Goal: Information Seeking & Learning: Learn about a topic

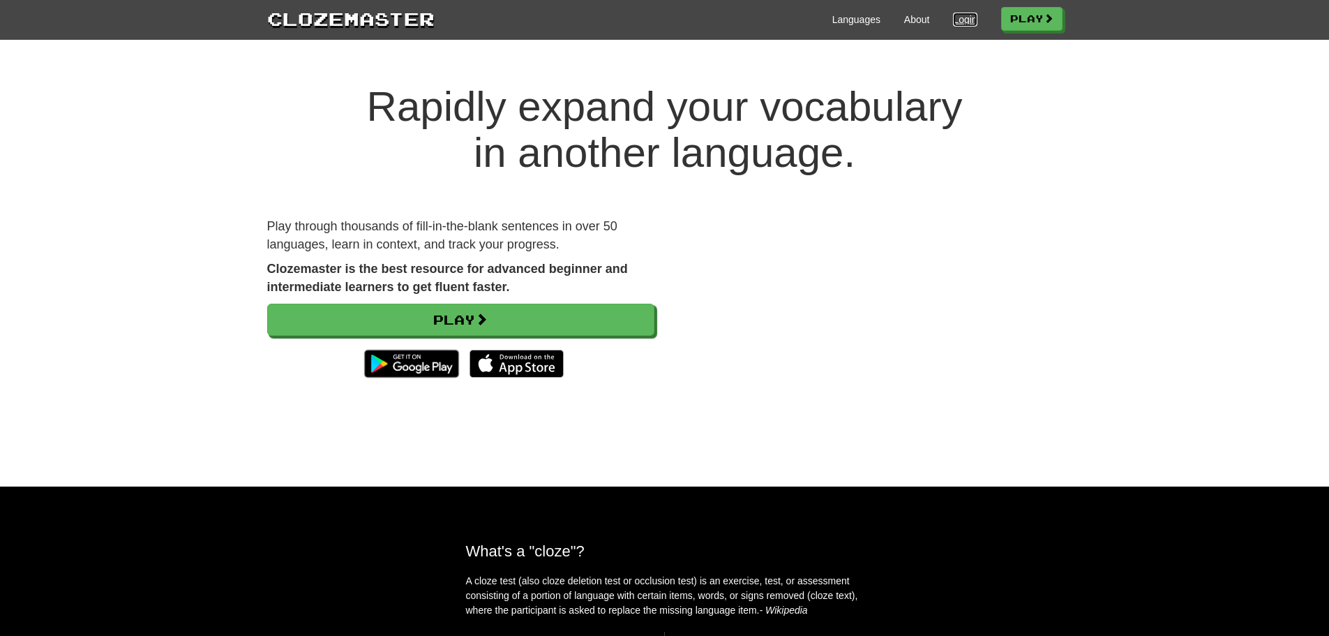
click at [954, 18] on link "Login" at bounding box center [965, 20] width 24 height 14
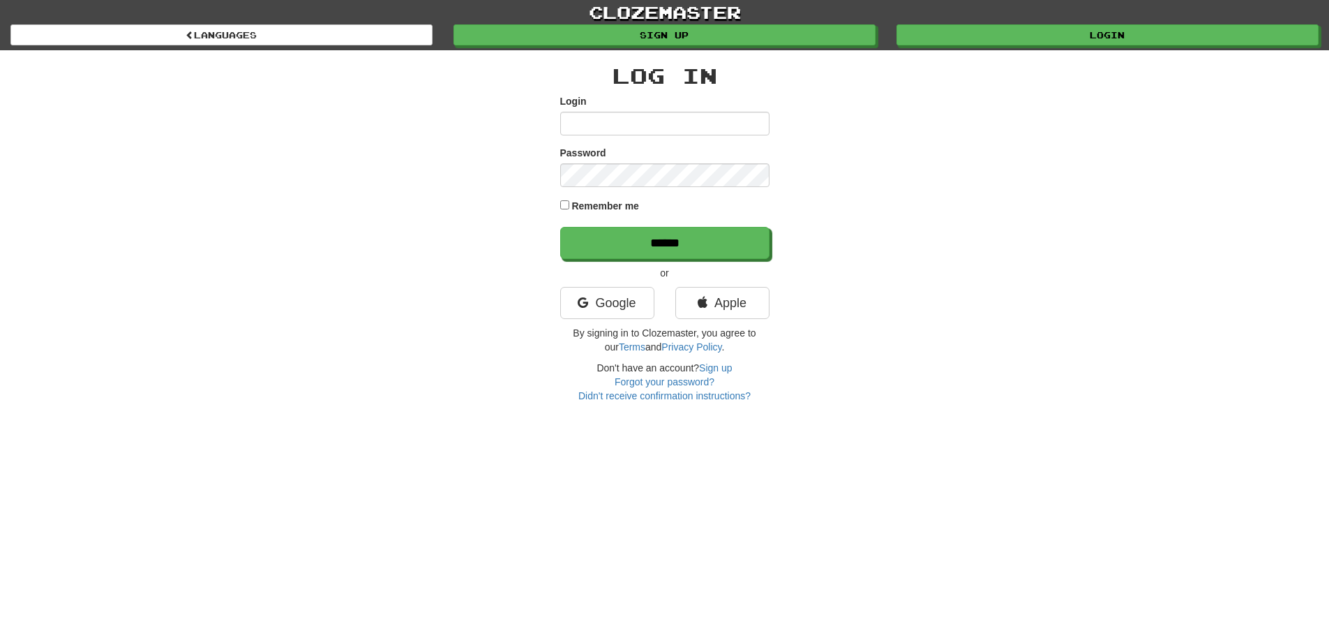
click at [651, 125] on input "Login" at bounding box center [664, 124] width 209 height 24
type input "***"
click at [560, 227] on input "******" at bounding box center [664, 243] width 209 height 32
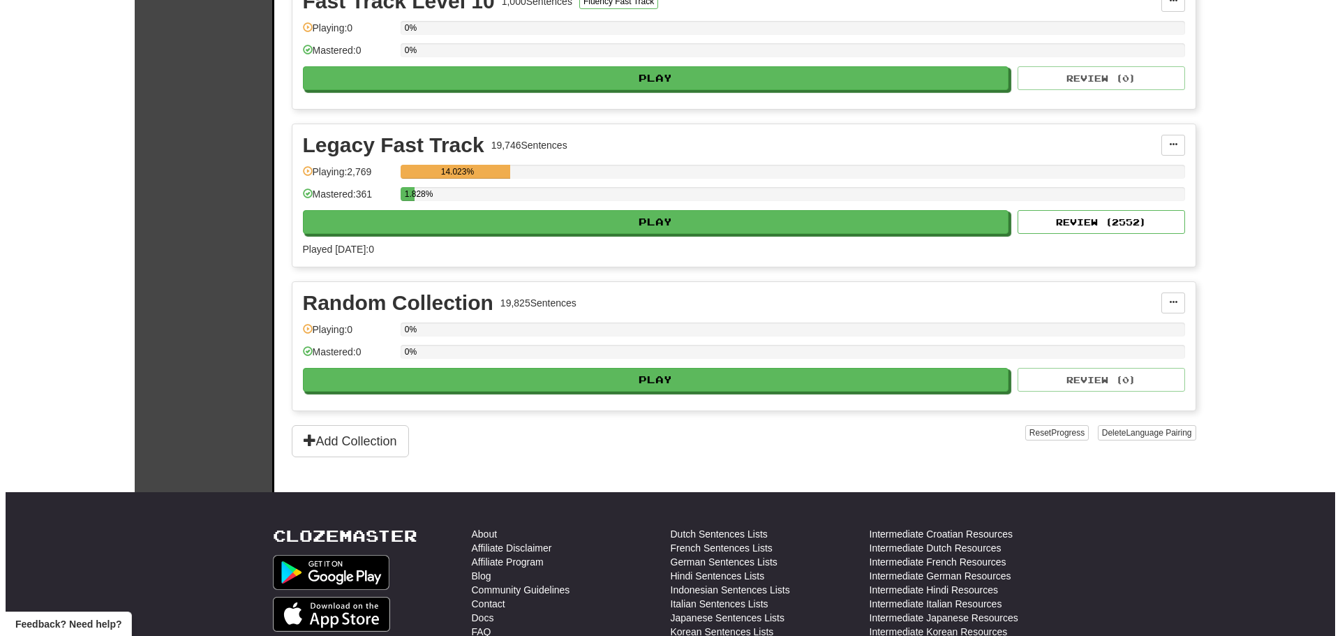
scroll to position [3249, 0]
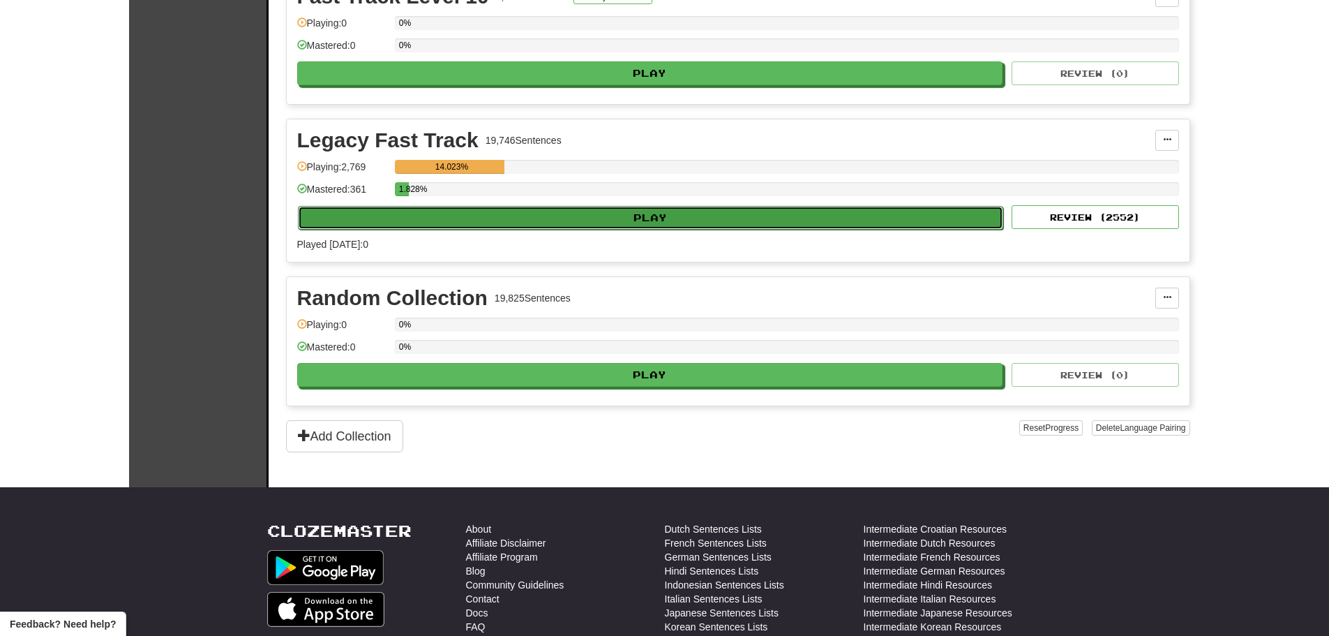
click at [655, 218] on button "Play" at bounding box center [651, 218] width 706 height 24
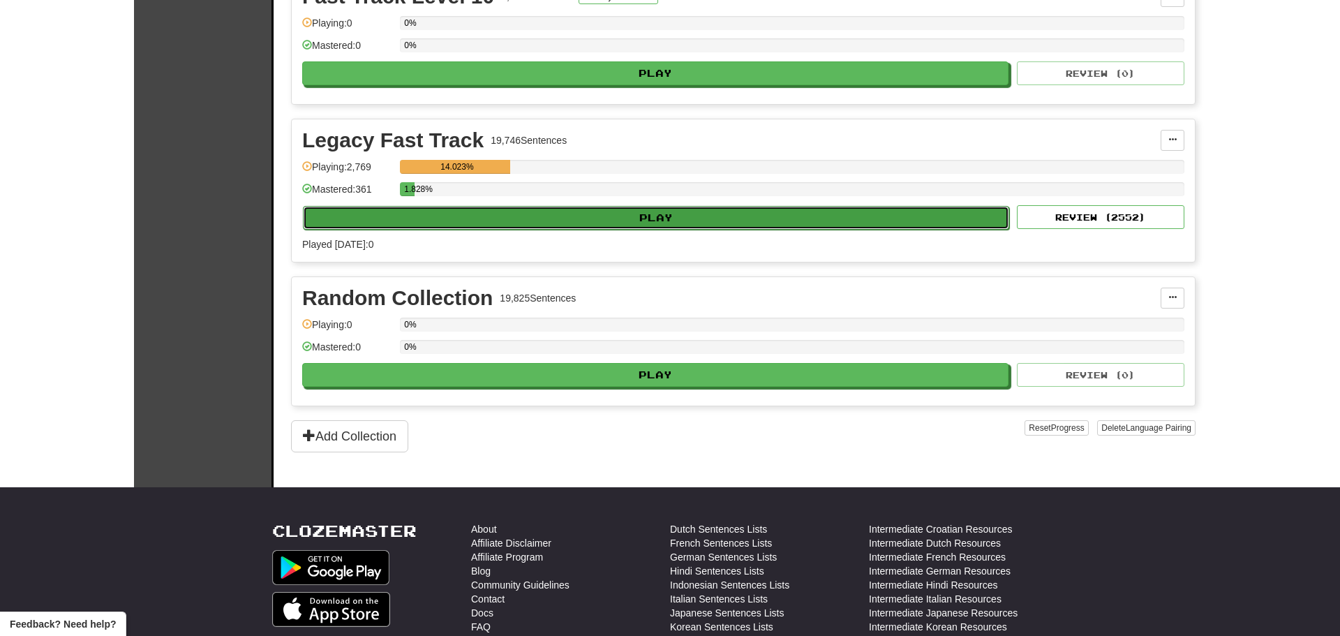
select select "**"
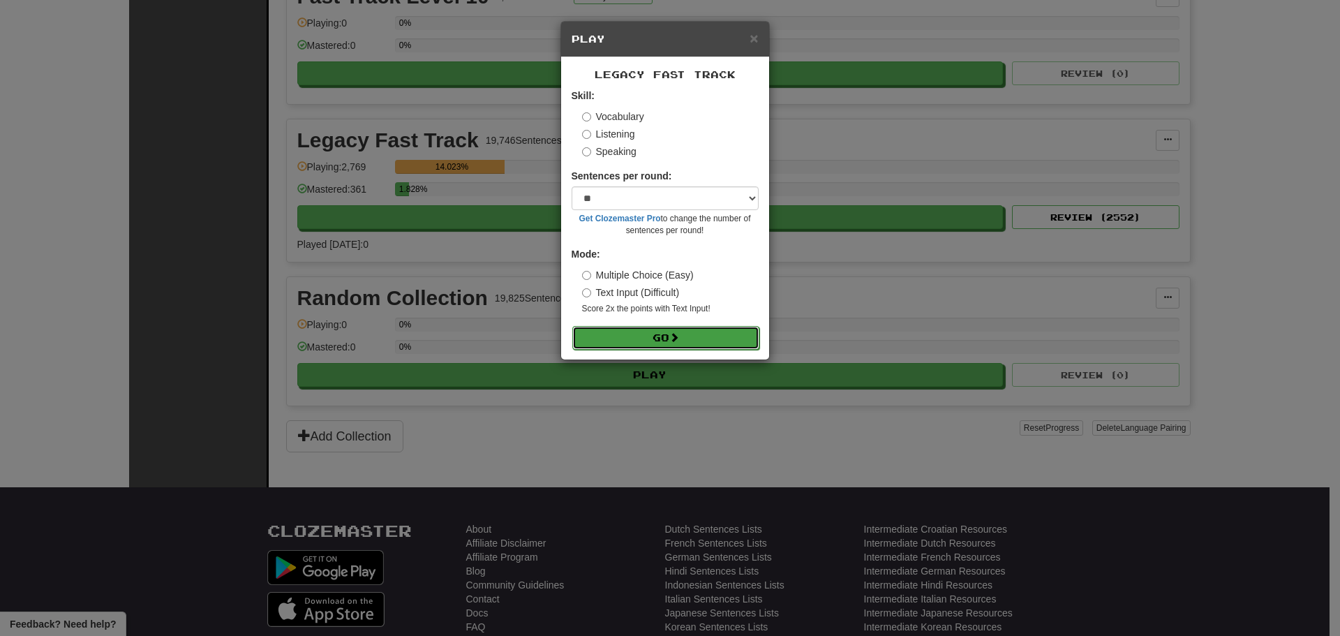
click at [649, 334] on button "Go" at bounding box center [665, 338] width 187 height 24
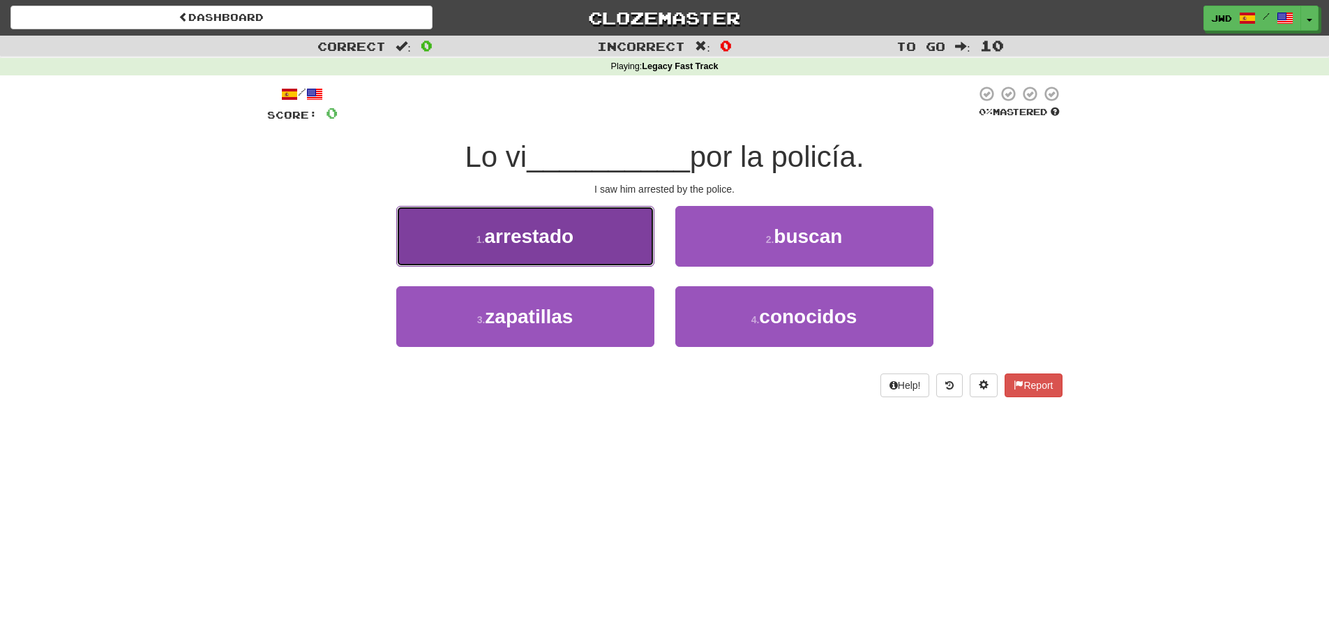
click at [514, 238] on span "arrestado" at bounding box center [529, 236] width 89 height 22
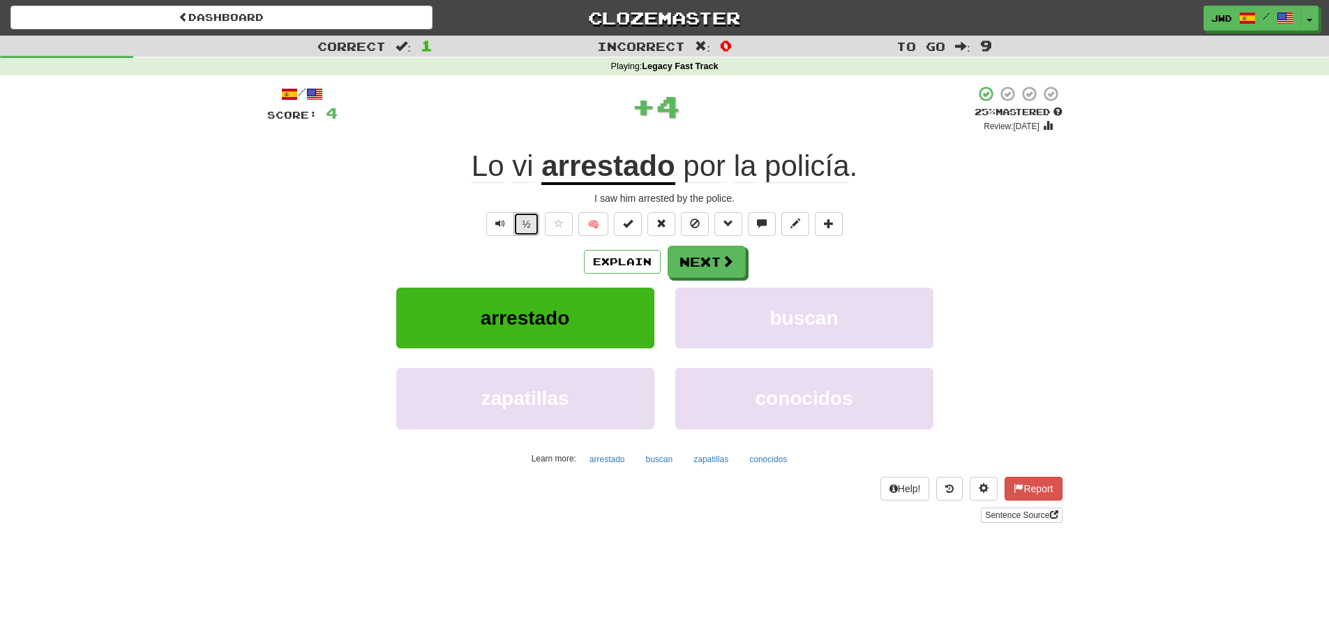
click at [526, 223] on button "½" at bounding box center [527, 224] width 27 height 24
click at [705, 260] on button "Next" at bounding box center [707, 262] width 78 height 32
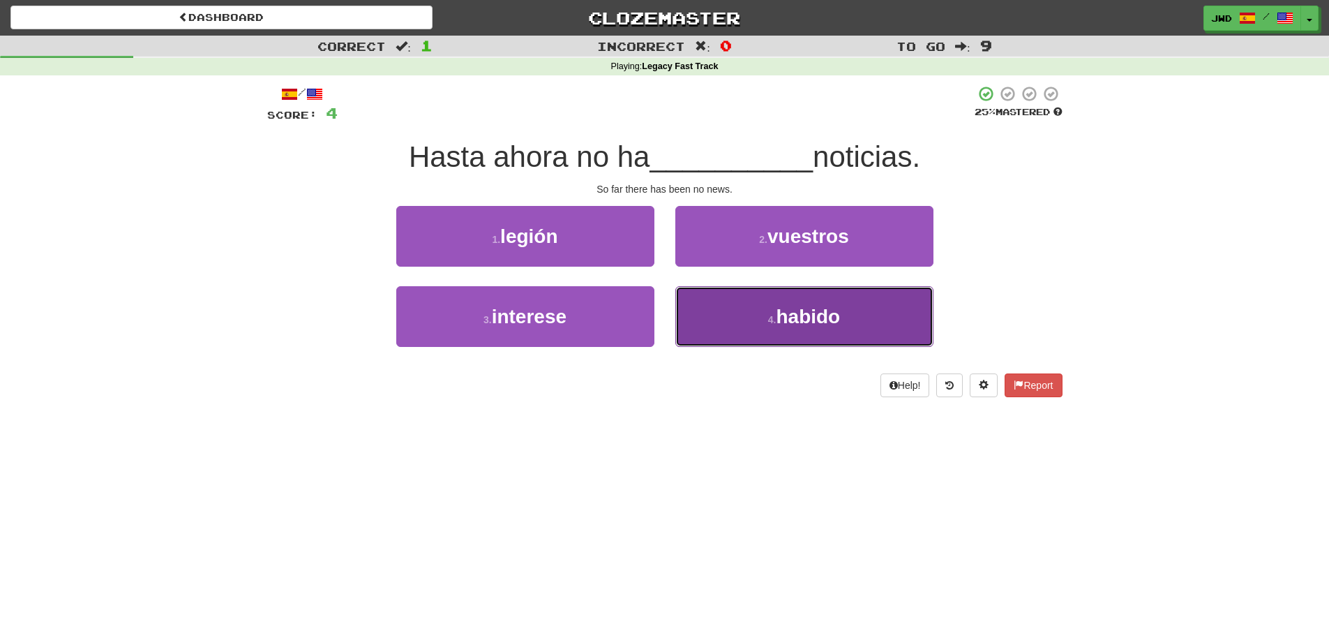
click at [821, 317] on span "habido" at bounding box center [808, 317] width 64 height 22
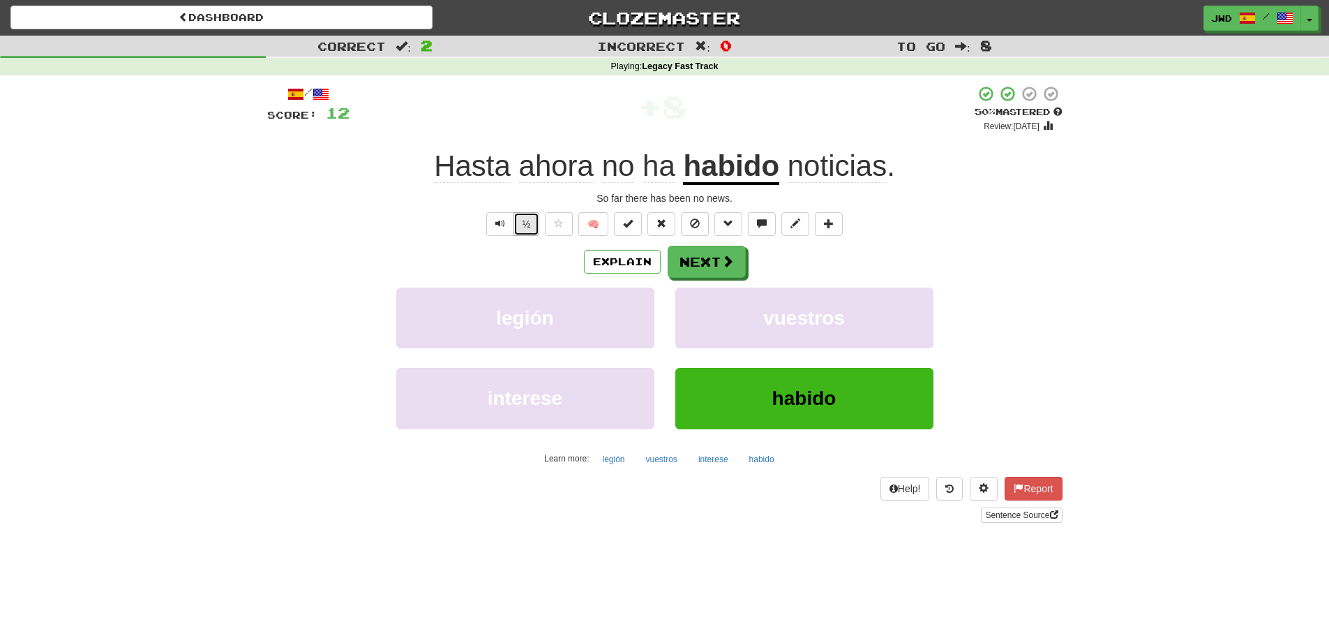
click at [523, 227] on button "½" at bounding box center [527, 224] width 27 height 24
click at [694, 262] on button "Next" at bounding box center [707, 262] width 78 height 32
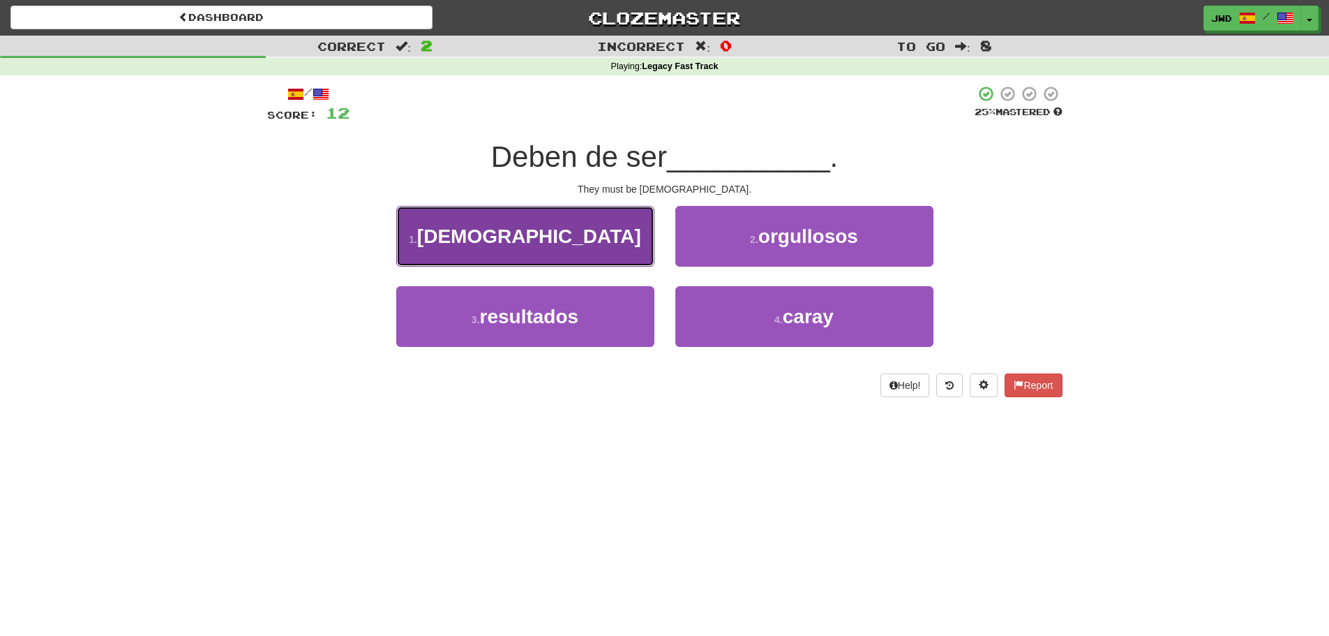
click at [502, 239] on span "americanos" at bounding box center [529, 236] width 224 height 22
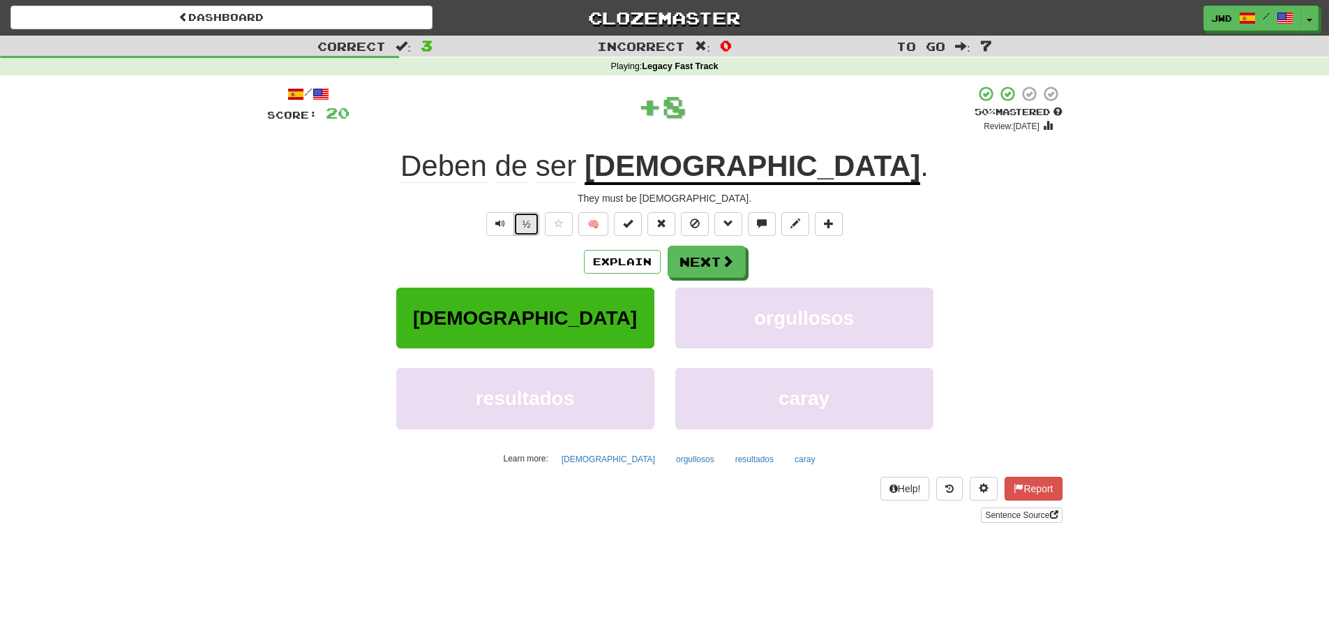
click at [530, 230] on button "½" at bounding box center [527, 224] width 27 height 24
click at [703, 258] on button "Next" at bounding box center [707, 262] width 78 height 32
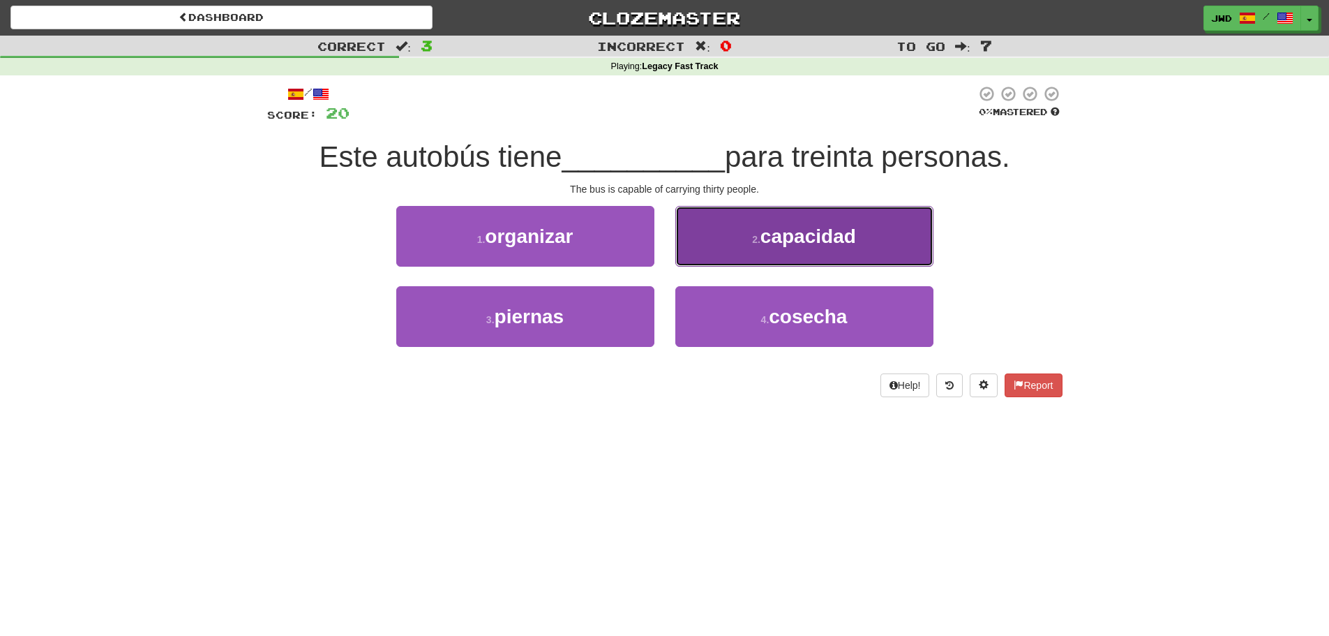
click at [818, 235] on span "capacidad" at bounding box center [809, 236] width 96 height 22
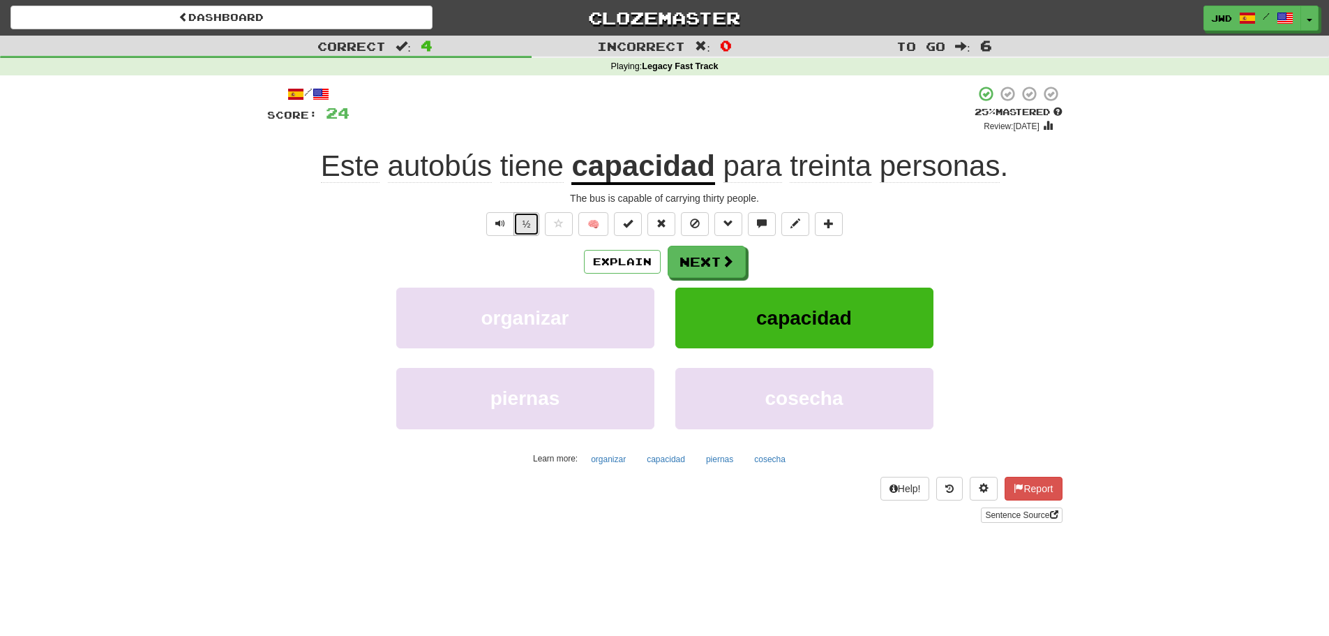
click at [527, 223] on button "½" at bounding box center [527, 224] width 27 height 24
click at [712, 260] on button "Next" at bounding box center [707, 262] width 78 height 32
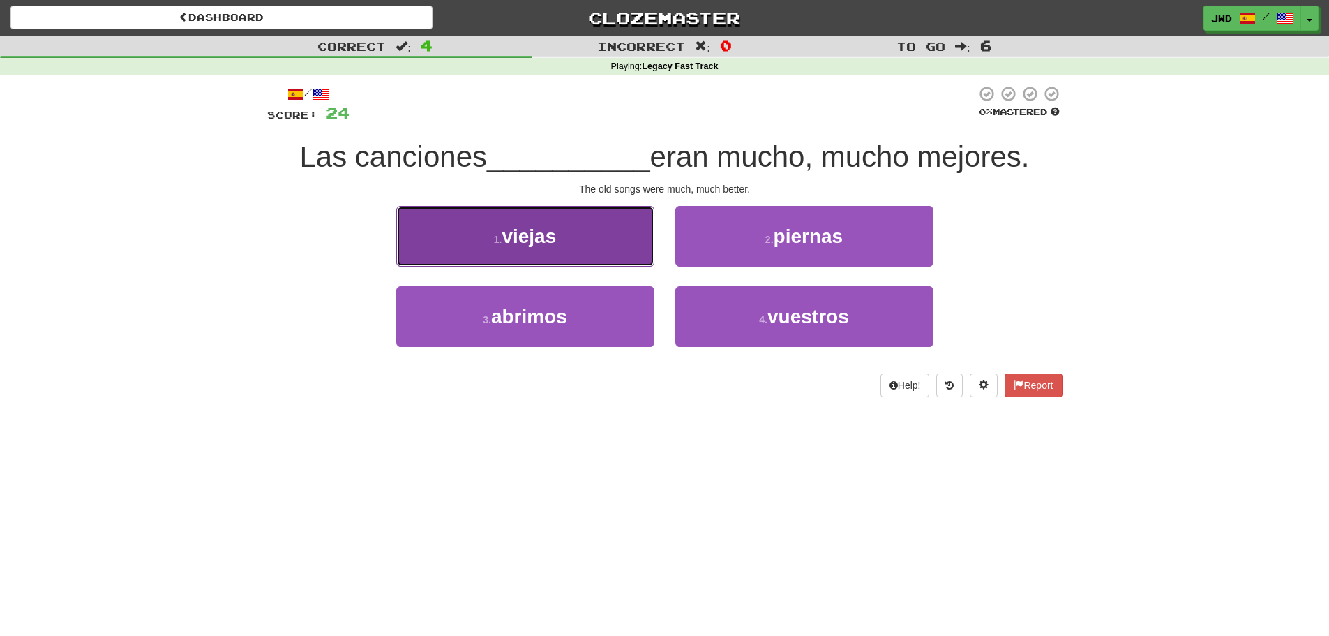
click at [542, 241] on span "viejas" at bounding box center [529, 236] width 54 height 22
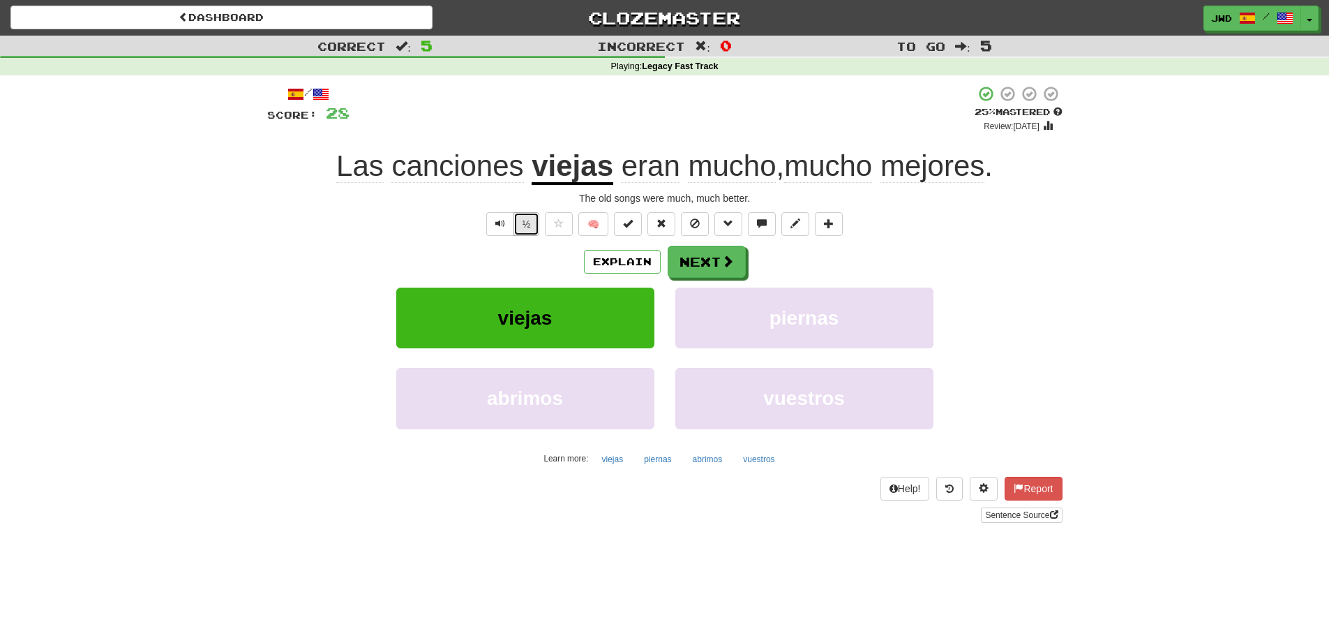
click at [527, 227] on button "½" at bounding box center [527, 224] width 27 height 24
click at [703, 260] on button "Next" at bounding box center [707, 262] width 78 height 32
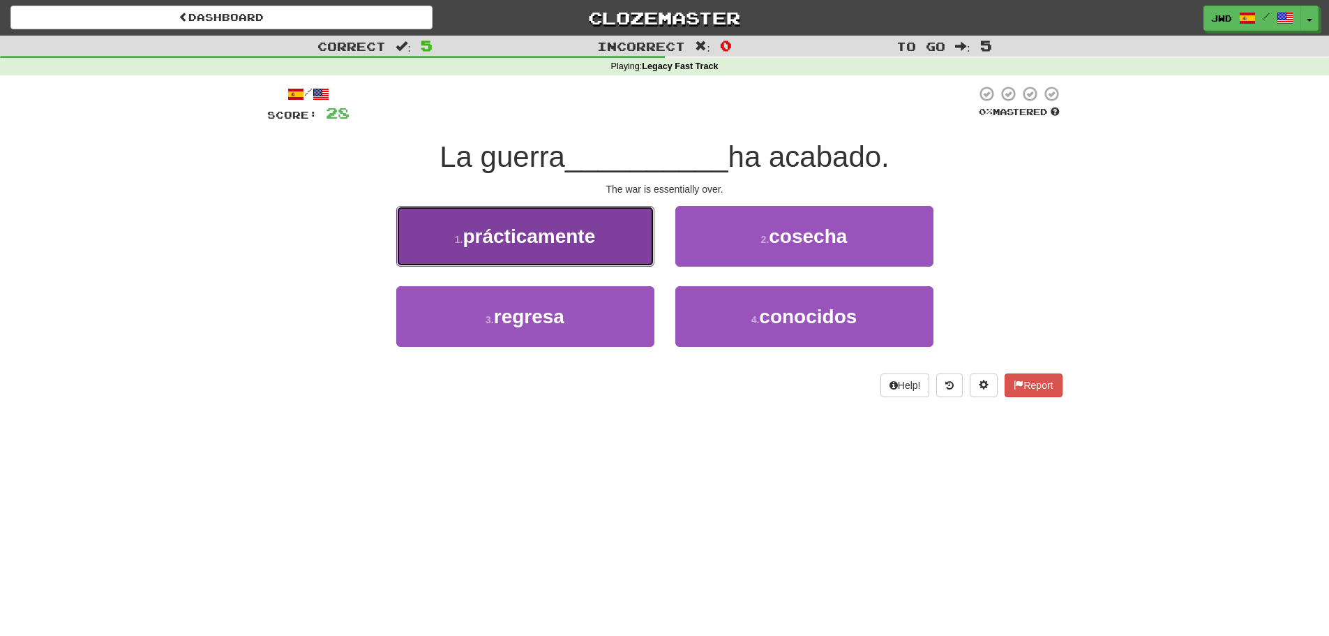
click at [498, 246] on span "prácticamente" at bounding box center [529, 236] width 133 height 22
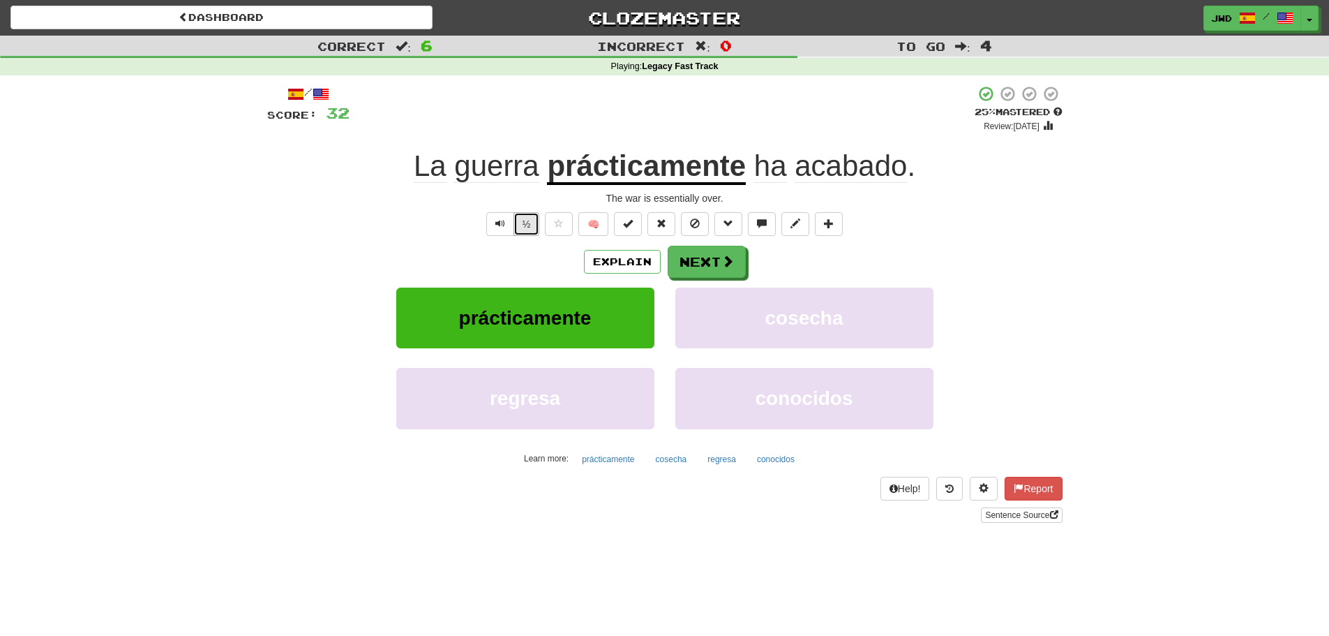
click at [526, 227] on button "½" at bounding box center [527, 224] width 27 height 24
click at [708, 262] on button "Next" at bounding box center [707, 262] width 78 height 32
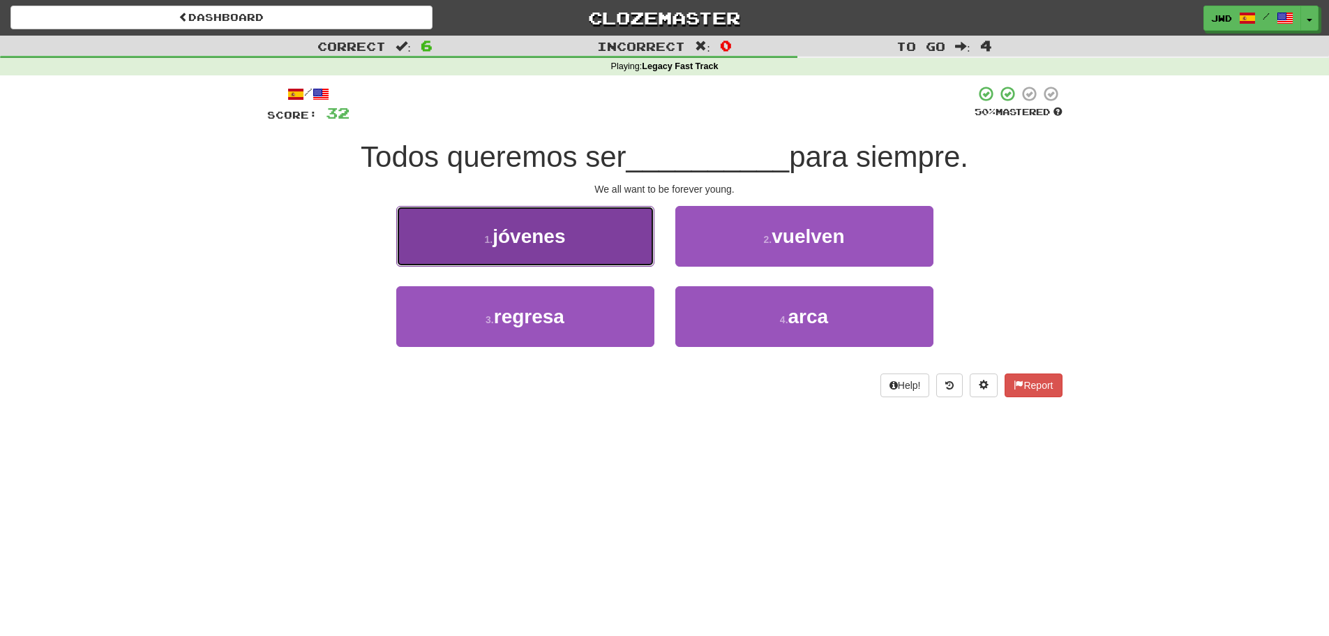
click at [543, 240] on span "jóvenes" at bounding box center [529, 236] width 73 height 22
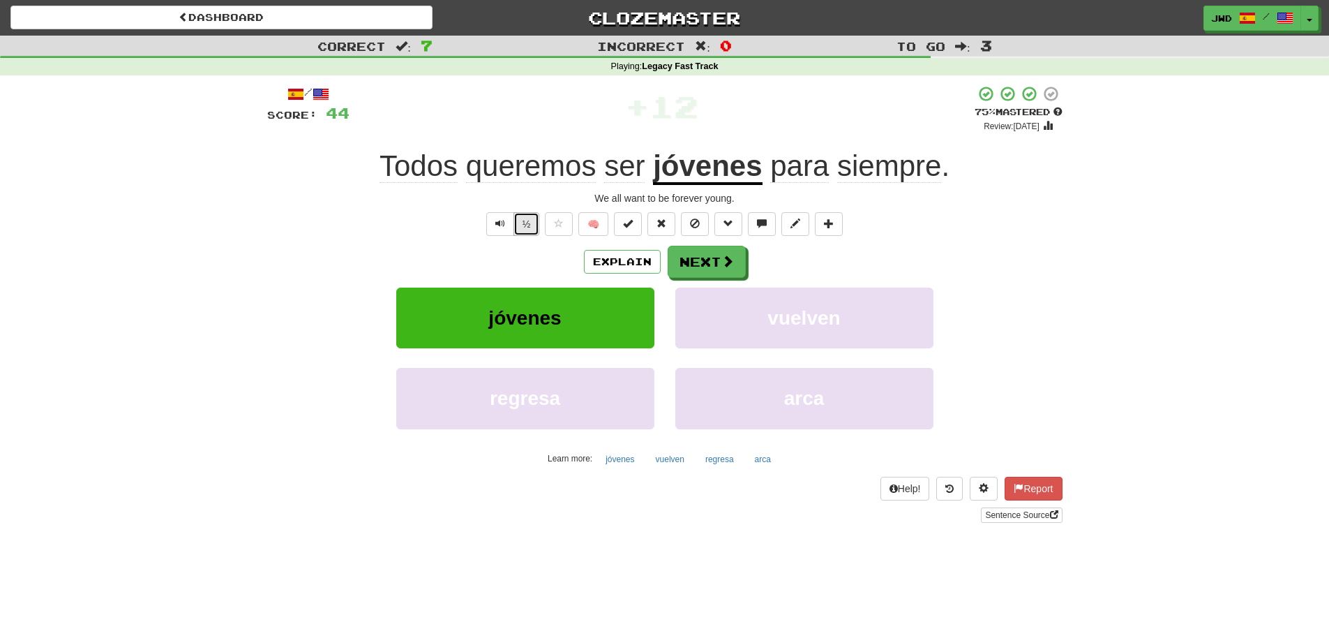
click at [527, 227] on button "½" at bounding box center [527, 224] width 27 height 24
click at [703, 267] on button "Next" at bounding box center [707, 262] width 78 height 32
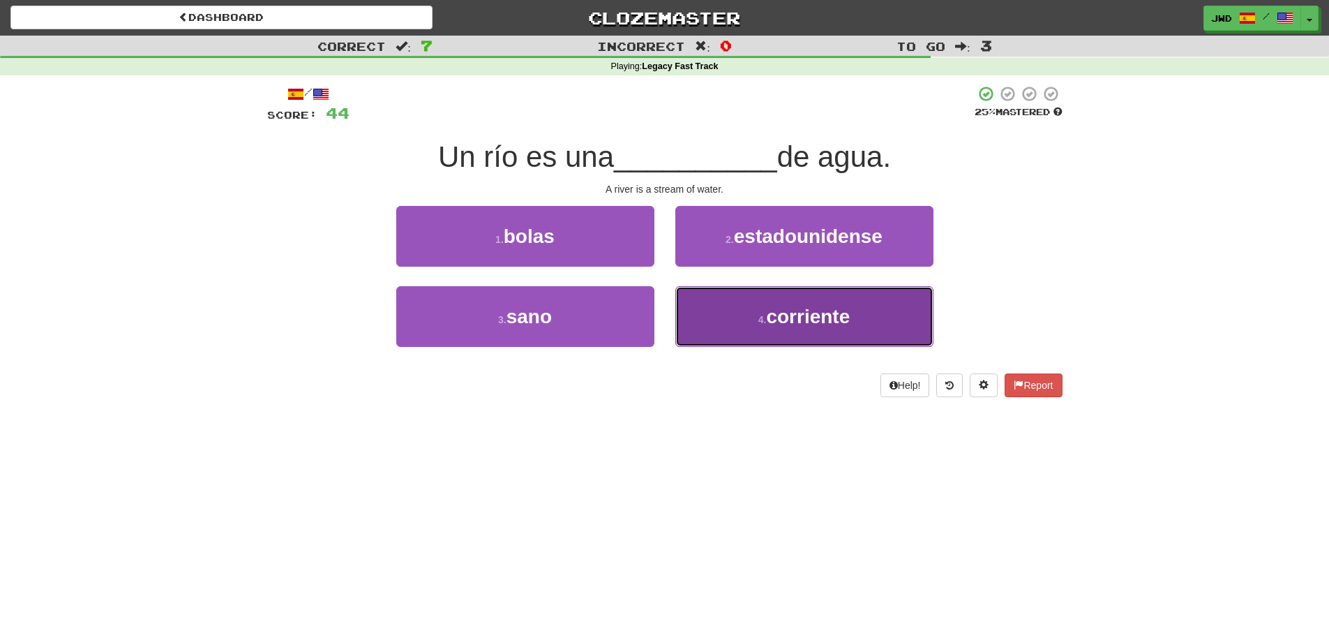
click at [859, 331] on button "4 . corriente" at bounding box center [804, 316] width 258 height 61
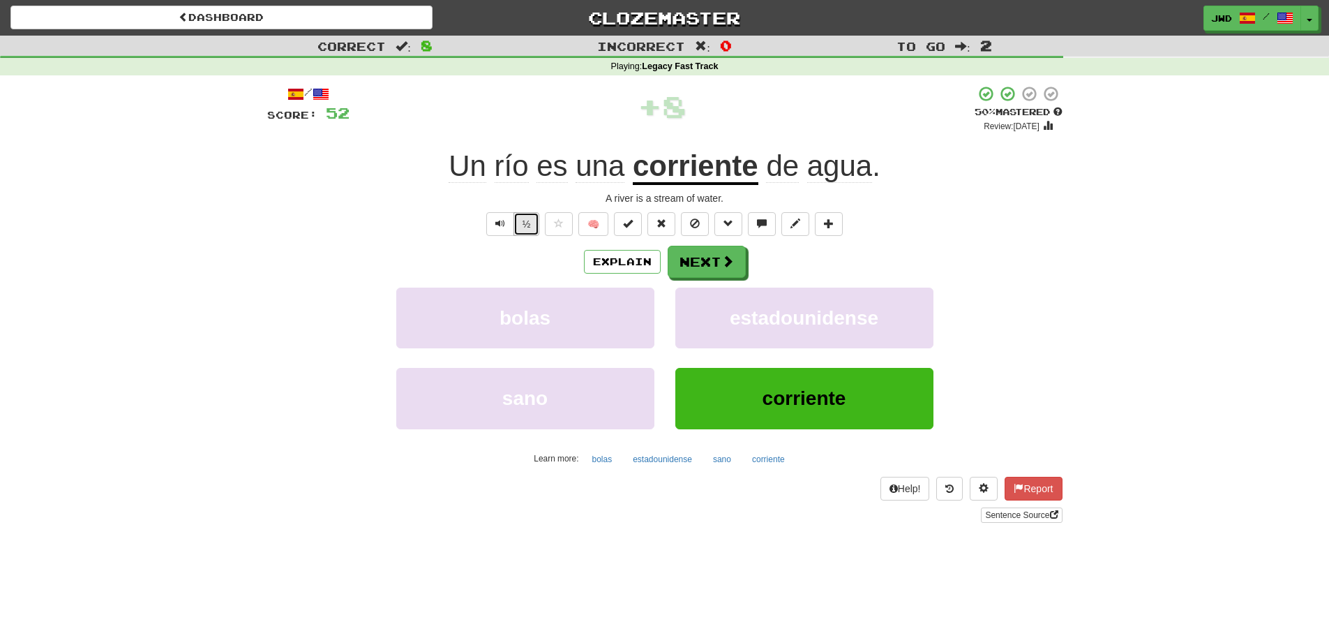
click at [529, 226] on button "½" at bounding box center [527, 224] width 27 height 24
click at [724, 260] on span at bounding box center [728, 261] width 13 height 13
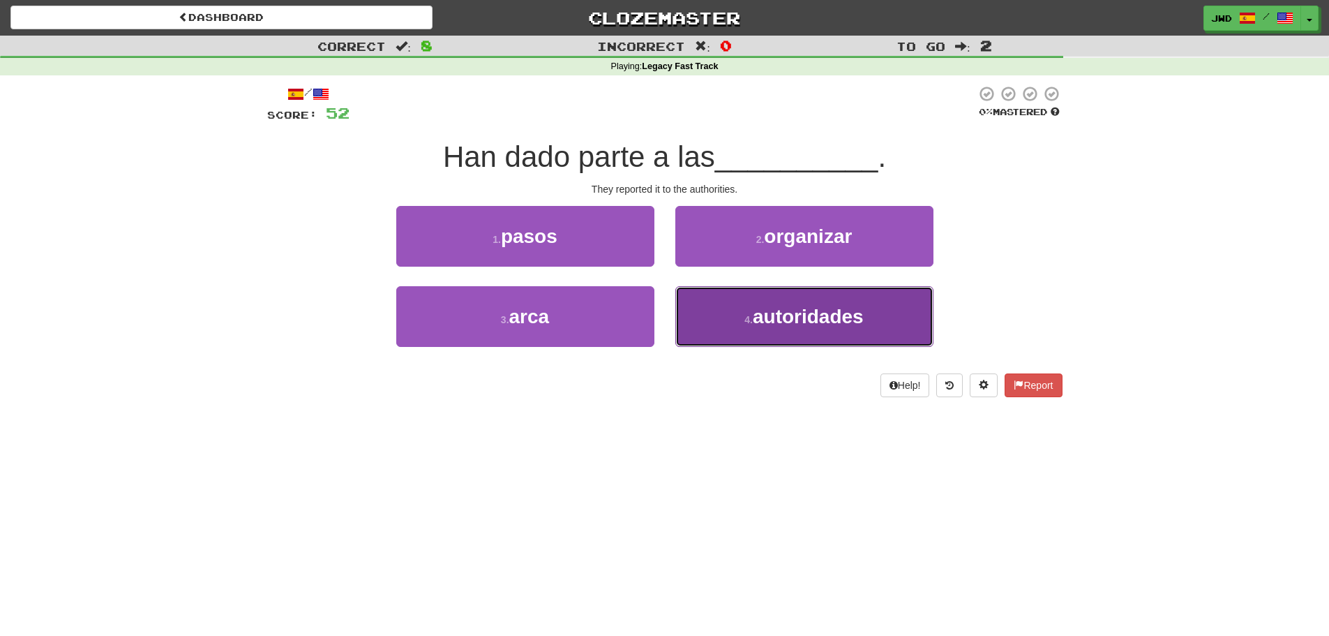
click at [837, 318] on span "autoridades" at bounding box center [808, 317] width 111 height 22
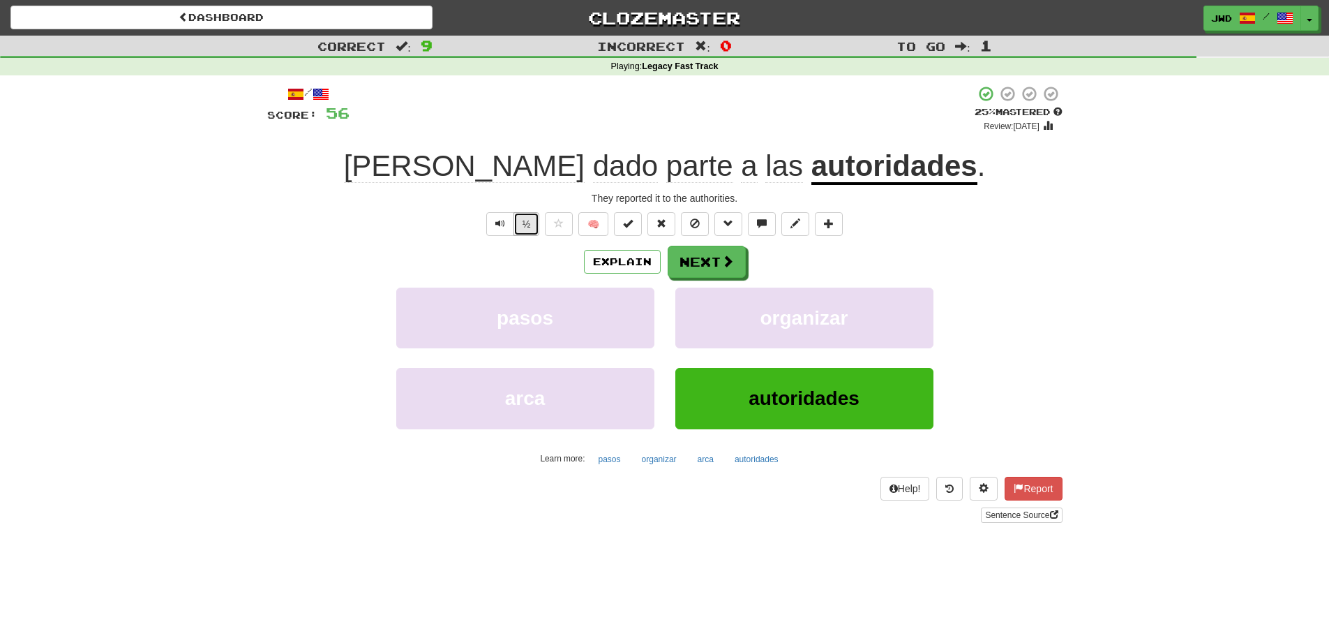
click at [527, 224] on button "½" at bounding box center [527, 224] width 27 height 24
click at [719, 260] on button "Next" at bounding box center [707, 262] width 78 height 32
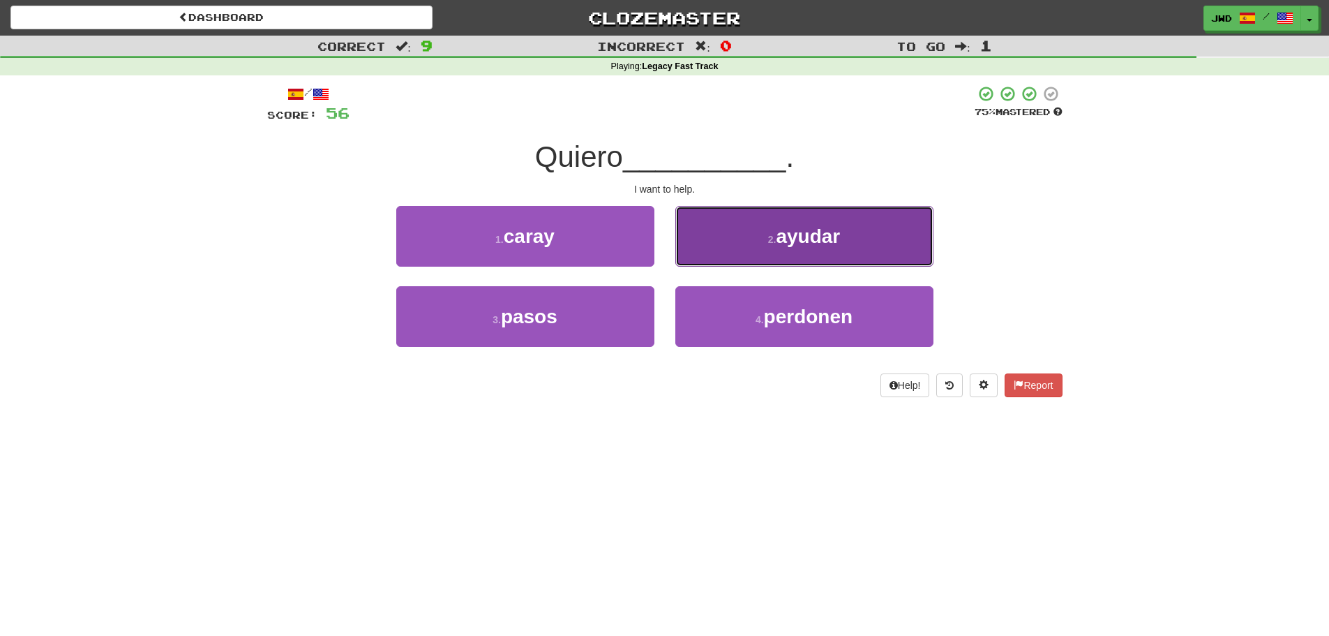
click at [818, 246] on span "ayudar" at bounding box center [808, 236] width 64 height 22
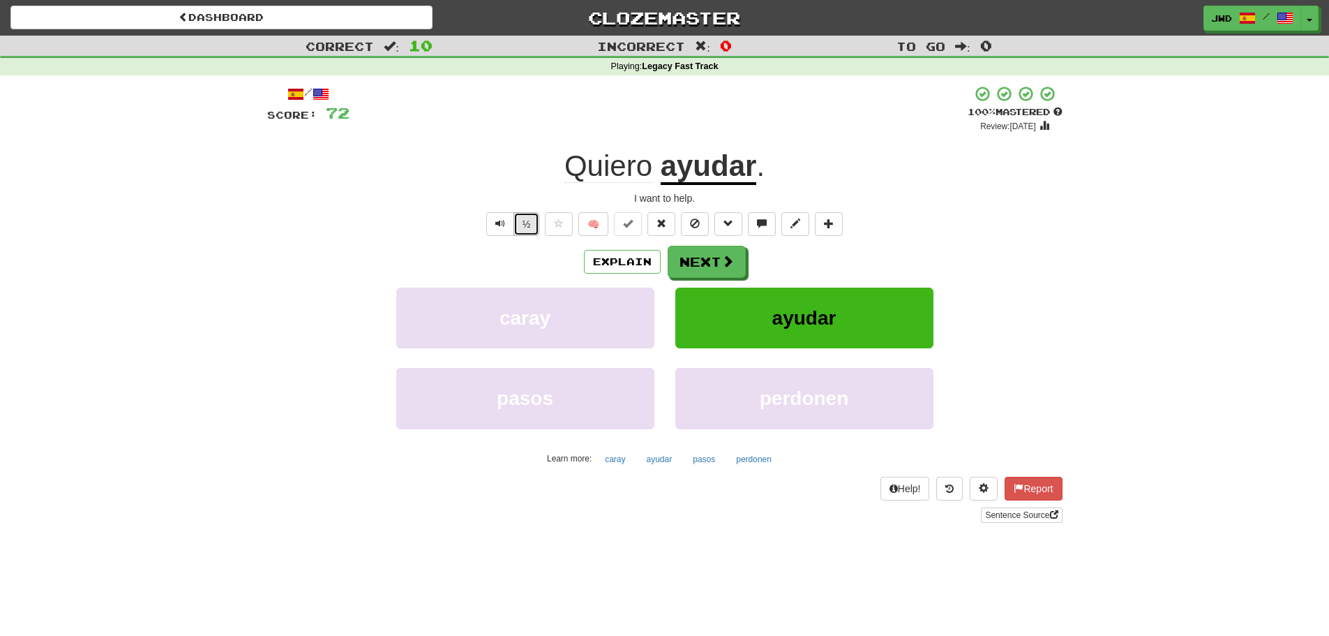
click at [527, 226] on button "½" at bounding box center [527, 224] width 27 height 24
click at [713, 260] on button "Next" at bounding box center [707, 262] width 78 height 32
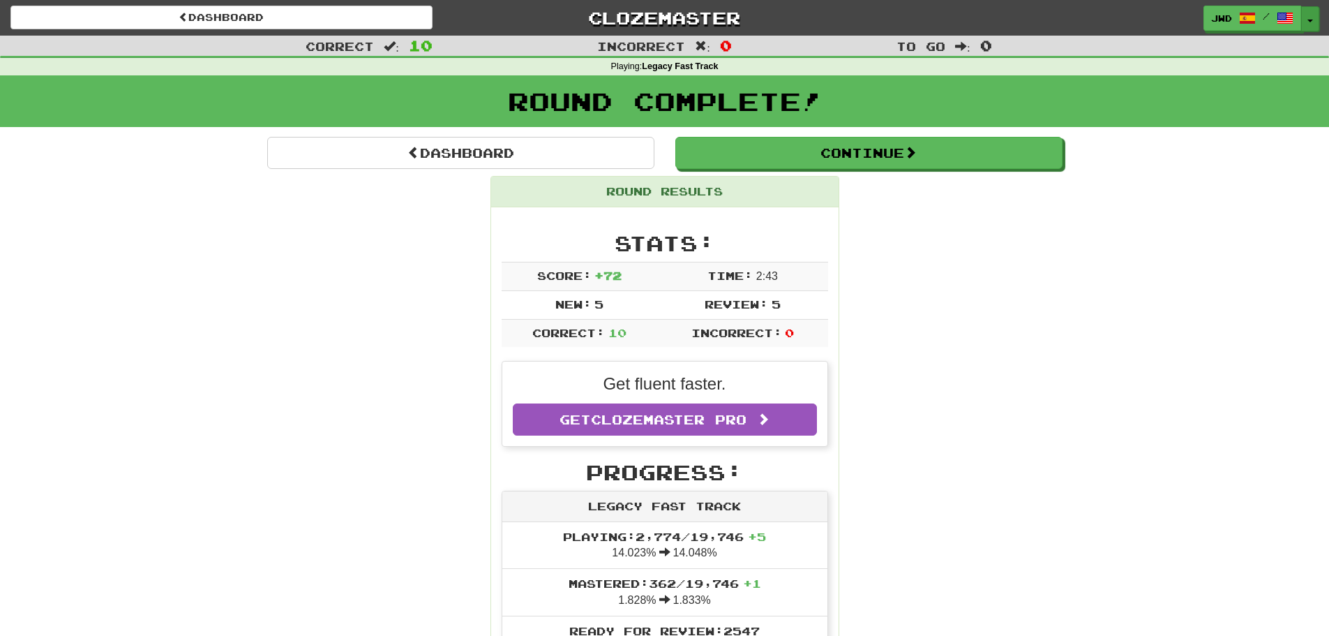
click at [1312, 22] on span "button" at bounding box center [1311, 21] width 6 height 3
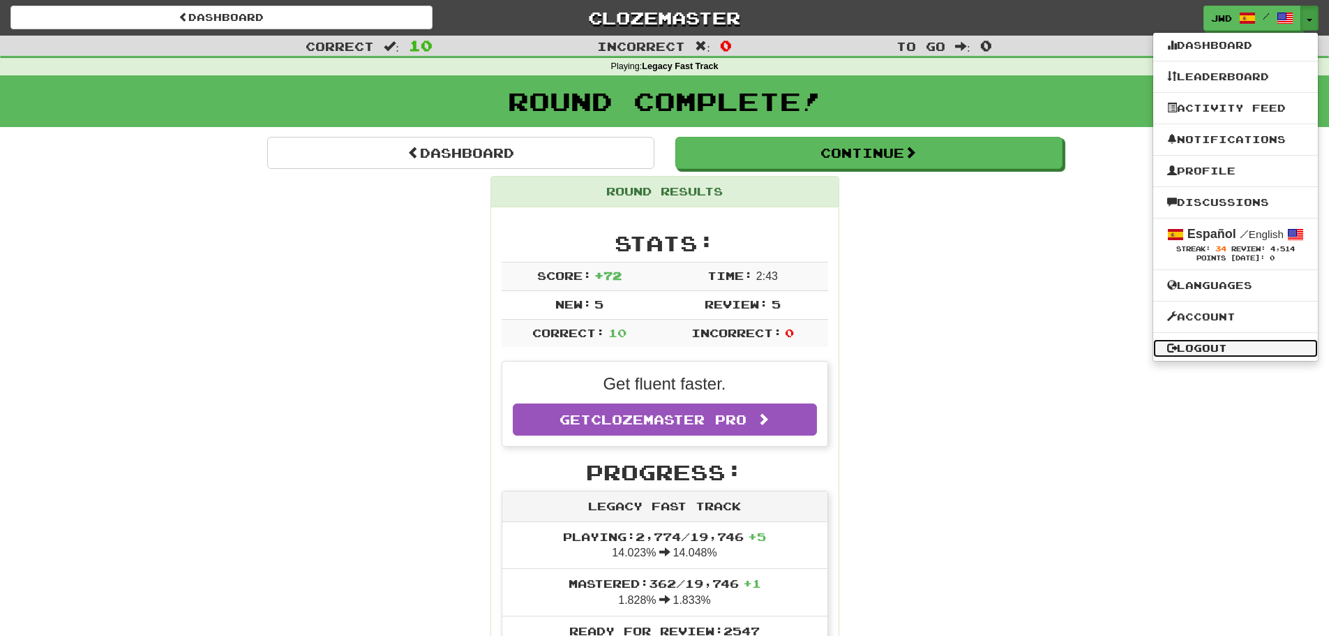
click at [1199, 344] on link "Logout" at bounding box center [1235, 348] width 165 height 18
